Goal: Download file/media

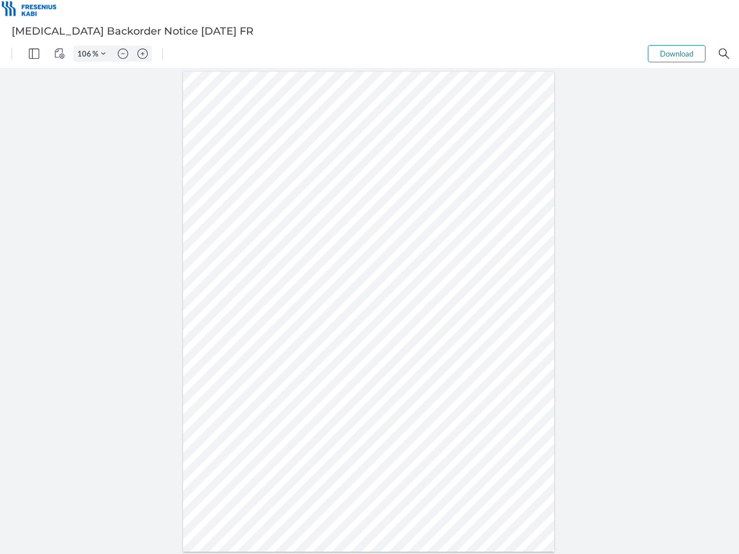
click at [34, 54] on img "Panel" at bounding box center [34, 53] width 10 height 10
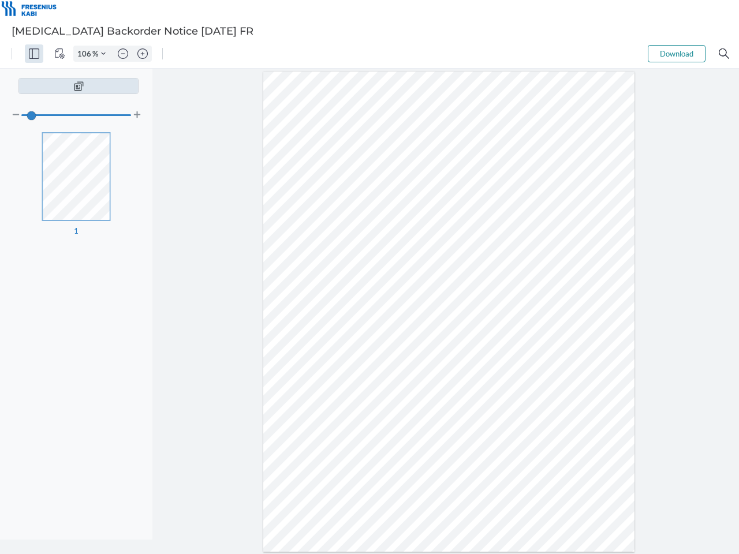
click at [59, 54] on img "View Controls" at bounding box center [59, 53] width 10 height 10
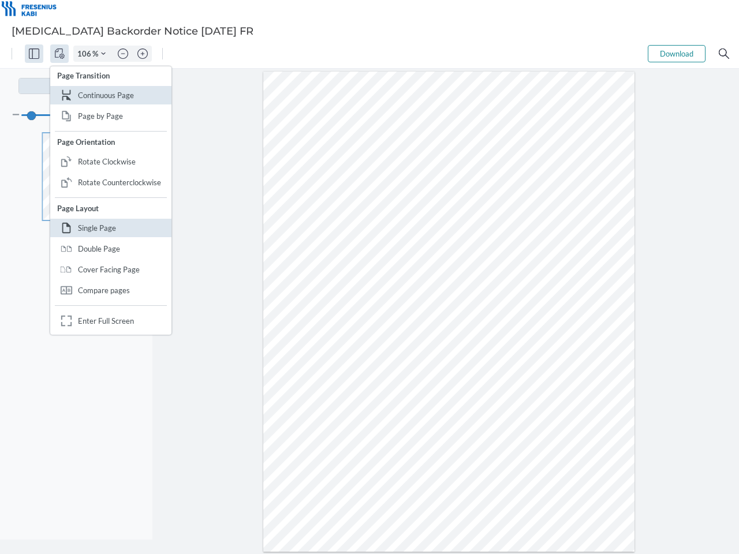
click at [86, 54] on input "106" at bounding box center [83, 53] width 18 height 10
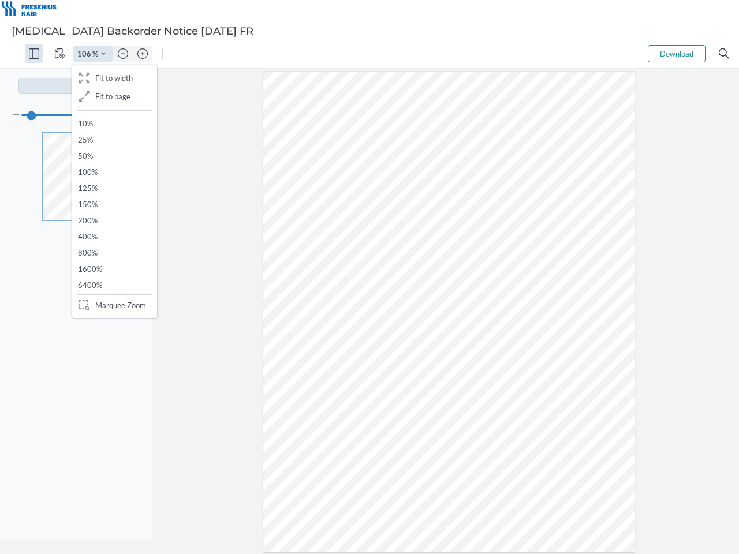
click at [103, 54] on img "Zoom Controls" at bounding box center [103, 53] width 5 height 5
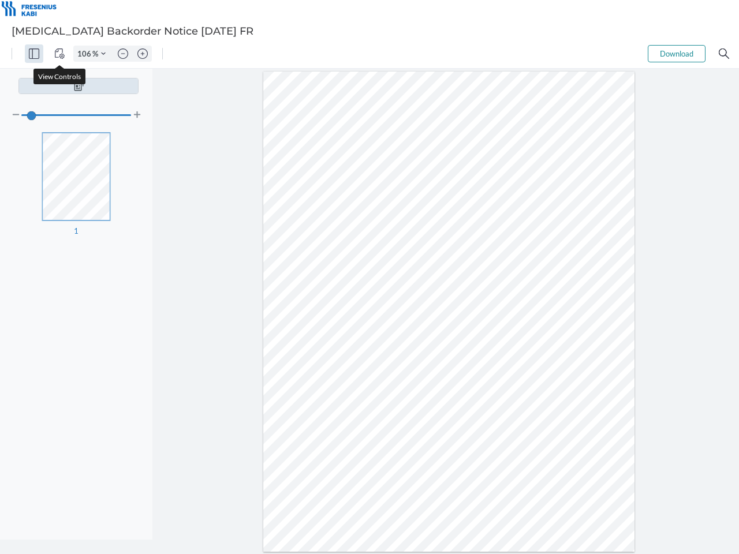
click at [123, 54] on img "Zoom out" at bounding box center [123, 53] width 10 height 10
click at [143, 54] on img "Zoom in" at bounding box center [142, 53] width 10 height 10
type input "106"
click at [676, 54] on button "Download" at bounding box center [677, 53] width 58 height 17
click at [724, 54] on img "Search" at bounding box center [724, 53] width 10 height 10
